Goal: Find specific page/section: Find specific page/section

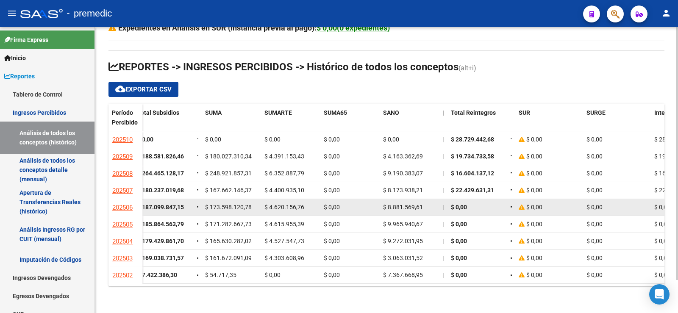
scroll to position [0, 339]
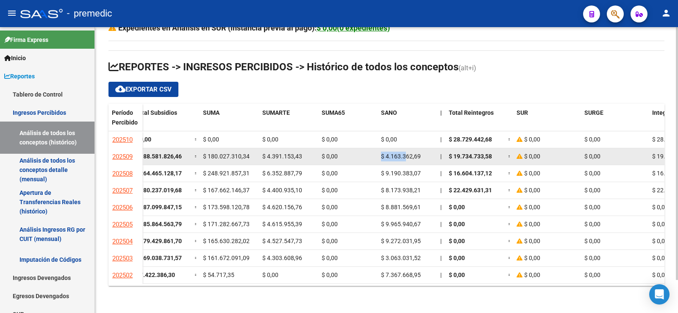
drag, startPoint x: 405, startPoint y: 158, endPoint x: 356, endPoint y: 161, distance: 48.9
click at [356, 161] on div "$ 4.537.521.894,10 | $ 4.329.205.334,06 = $ 4.329.205.334,06 $ 0,00 $ 0,00 | $ …" at bounding box center [416, 156] width 1227 height 17
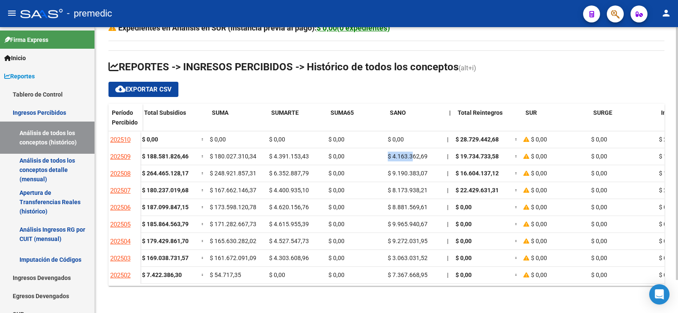
scroll to position [0, 302]
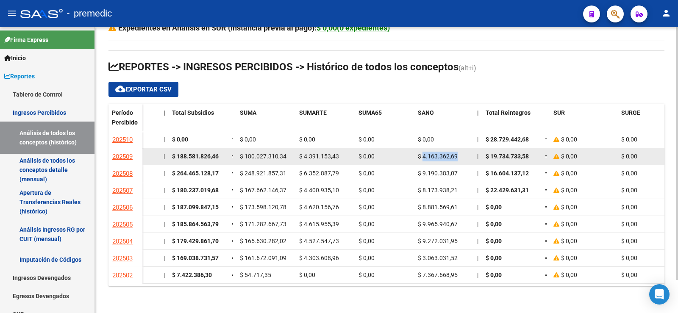
drag, startPoint x: 462, startPoint y: 158, endPoint x: 424, endPoint y: 155, distance: 38.2
click at [424, 155] on div "$ 4.163.362,69" at bounding box center [444, 157] width 53 height 10
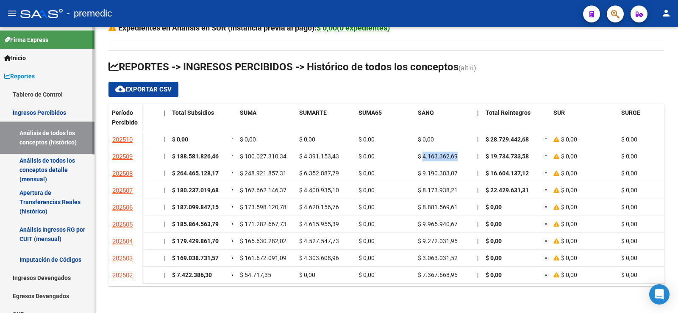
click at [42, 86] on link "Tablero de Control" at bounding box center [47, 94] width 94 height 18
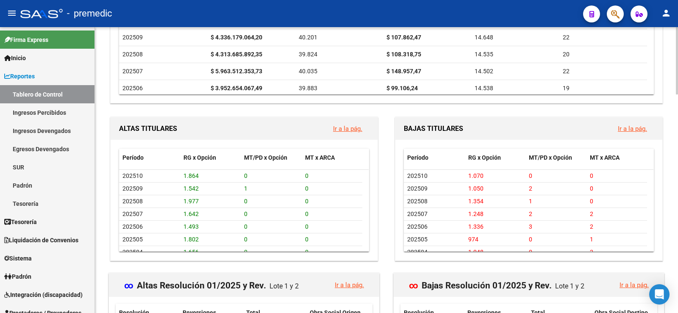
scroll to position [763, 0]
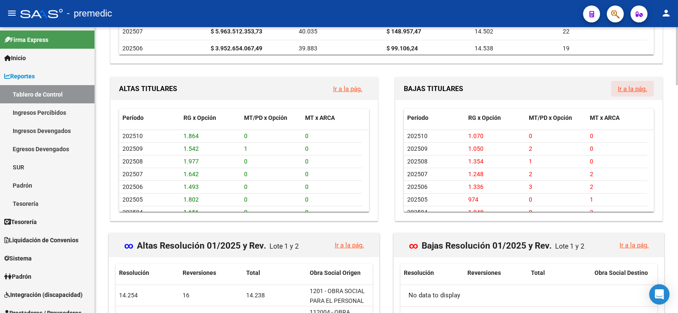
click at [642, 85] on button "Ir a la pág." at bounding box center [632, 89] width 43 height 16
click at [641, 86] on link "Ir a la pág." at bounding box center [632, 89] width 29 height 8
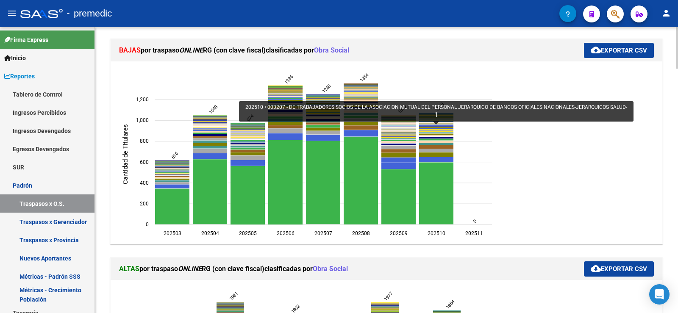
scroll to position [169, 0]
